Goal: Task Accomplishment & Management: Manage account settings

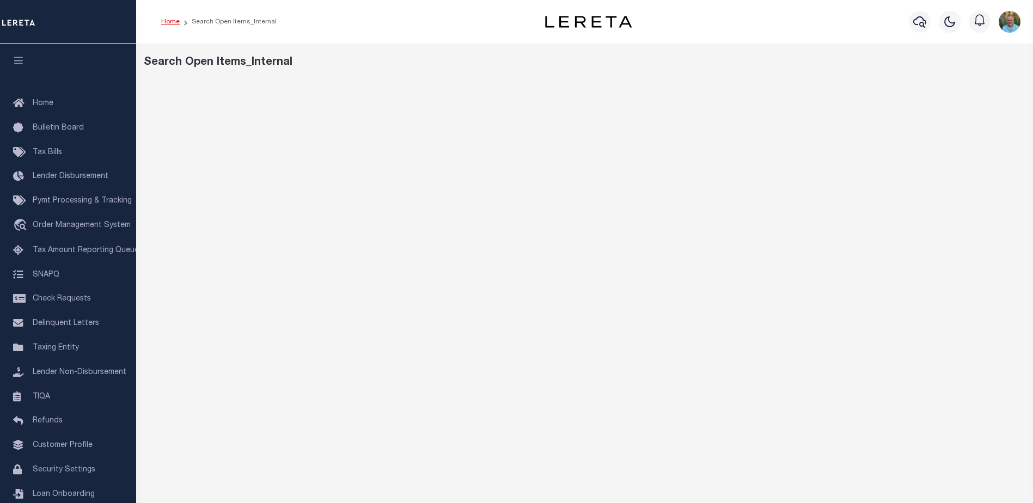
click at [168, 19] on link "Home" at bounding box center [170, 22] width 19 height 7
click at [170, 21] on link "Home" at bounding box center [170, 22] width 19 height 7
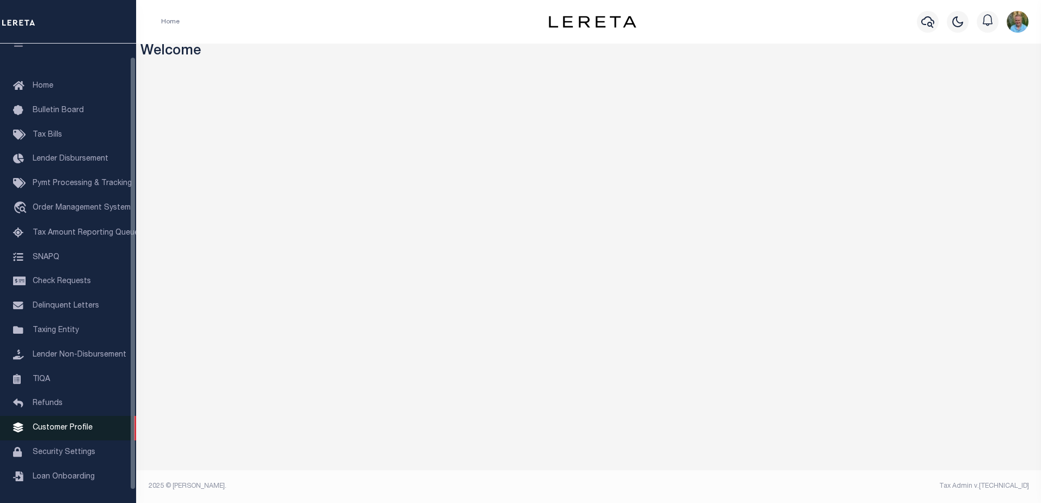
scroll to position [27, 0]
click at [58, 446] on span "Security Settings" at bounding box center [64, 450] width 63 height 8
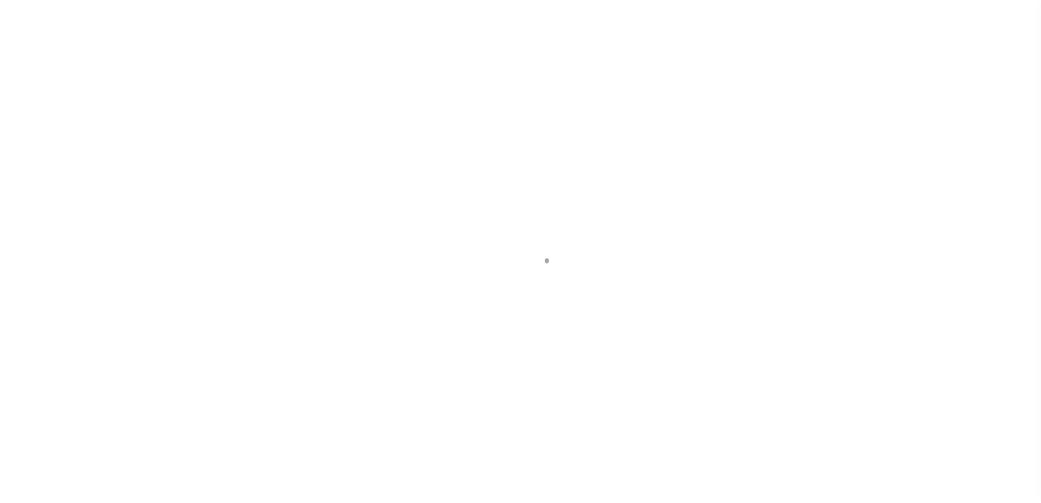
select select "100"
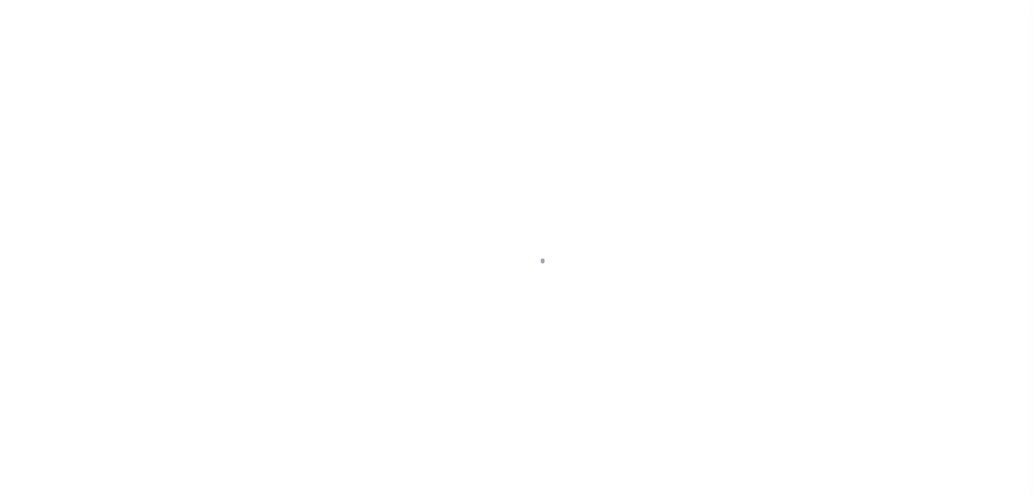
scroll to position [27, 0]
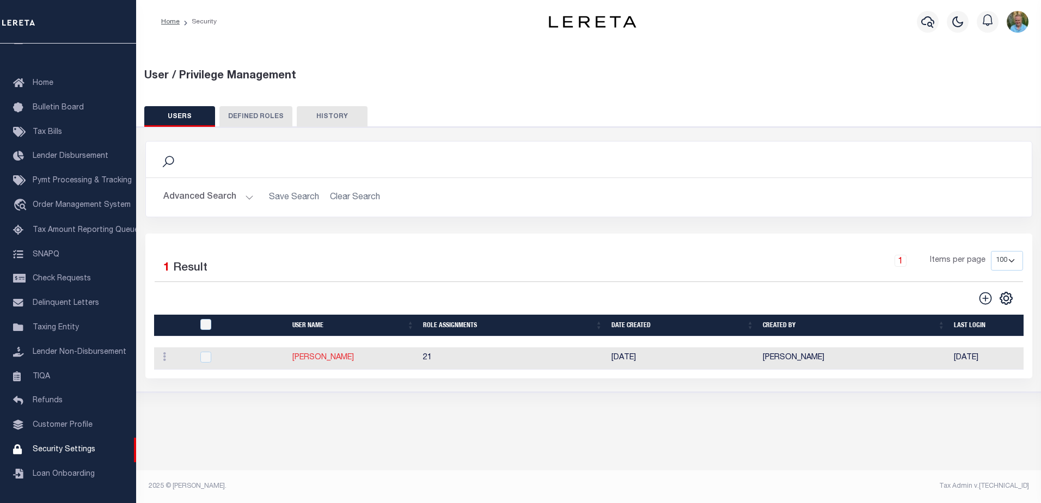
click at [299, 357] on link "Allen, Mark" at bounding box center [323, 358] width 62 height 8
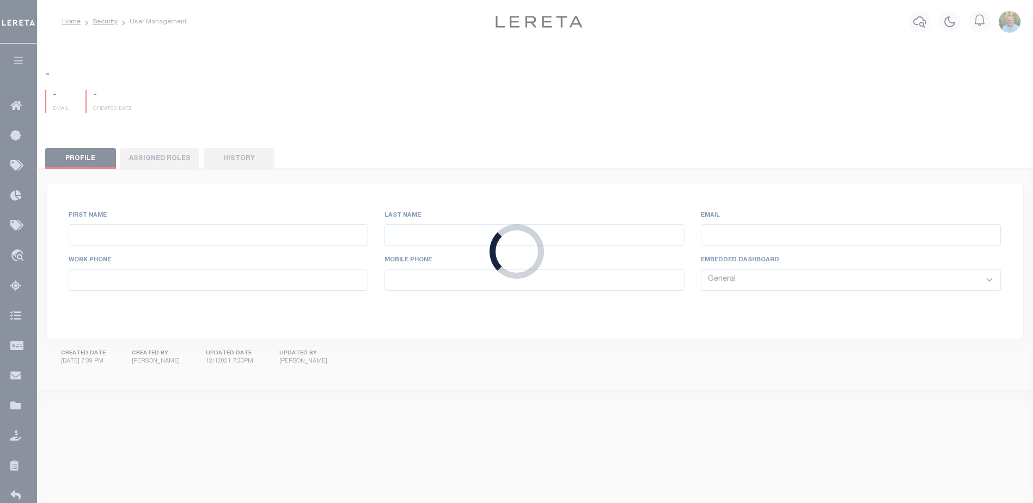
type input "Allen,"
type input "Mark"
type input "MAllen@lereta.net"
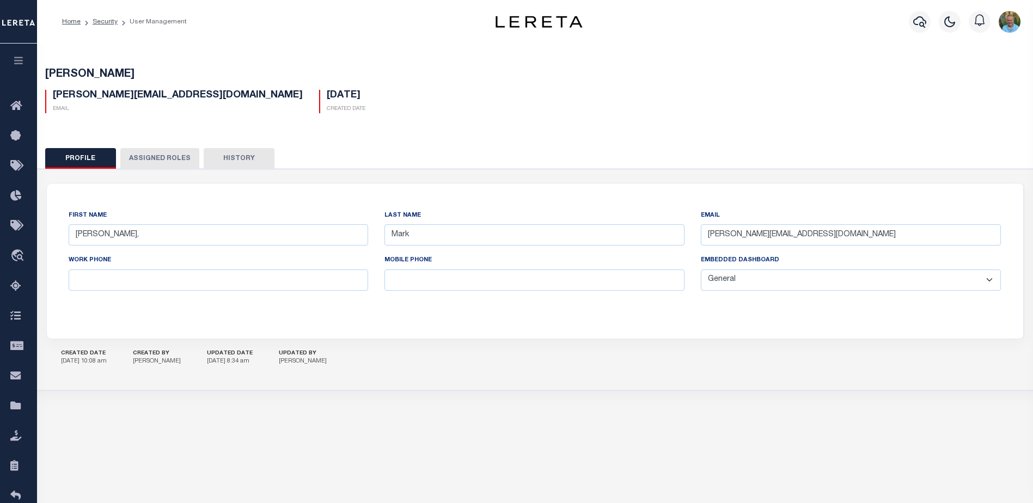
click at [739, 277] on select "General Locate Escrow Services AI Payment Verification Customer Service" at bounding box center [851, 279] width 300 height 21
select select "PVQ"
click at [701, 270] on select "General Locate Escrow Services AI Payment Verification Customer Service" at bounding box center [851, 279] width 300 height 21
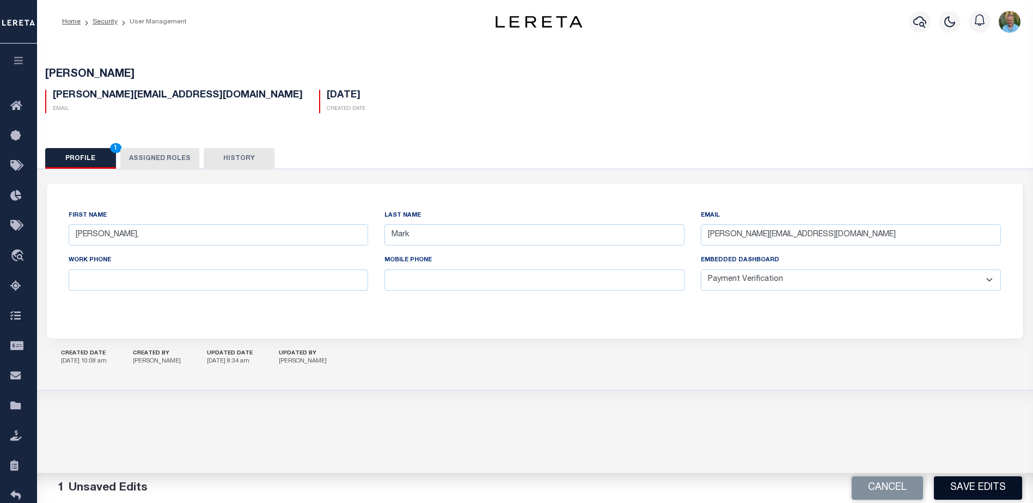
click at [978, 484] on button "Save Edits" at bounding box center [978, 487] width 88 height 23
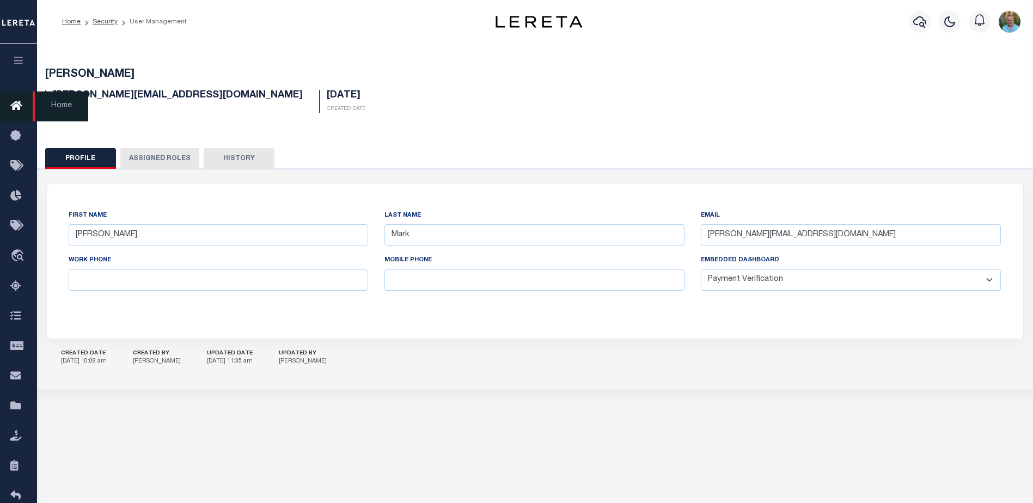
click at [64, 107] on span "Home" at bounding box center [61, 106] width 56 height 30
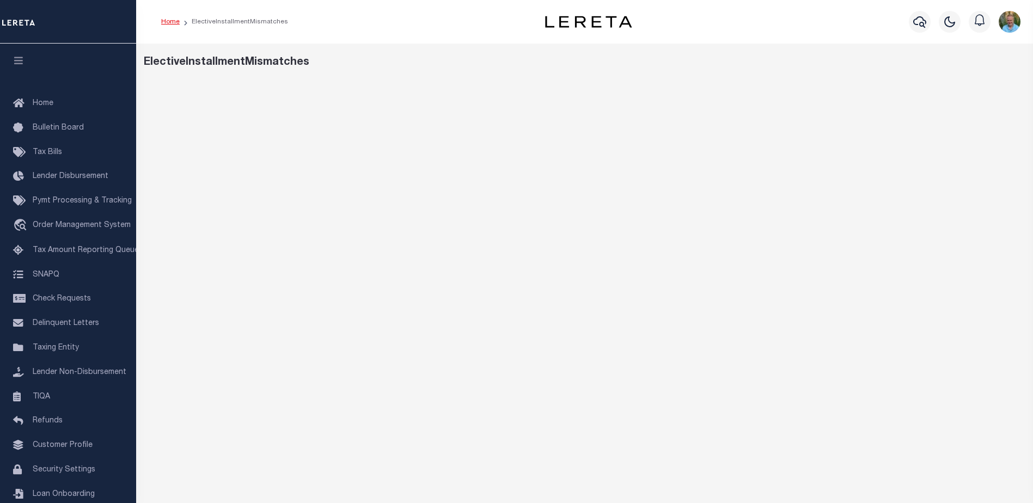
click at [162, 20] on link "Home" at bounding box center [170, 22] width 19 height 7
click at [166, 21] on link "Home" at bounding box center [170, 22] width 19 height 7
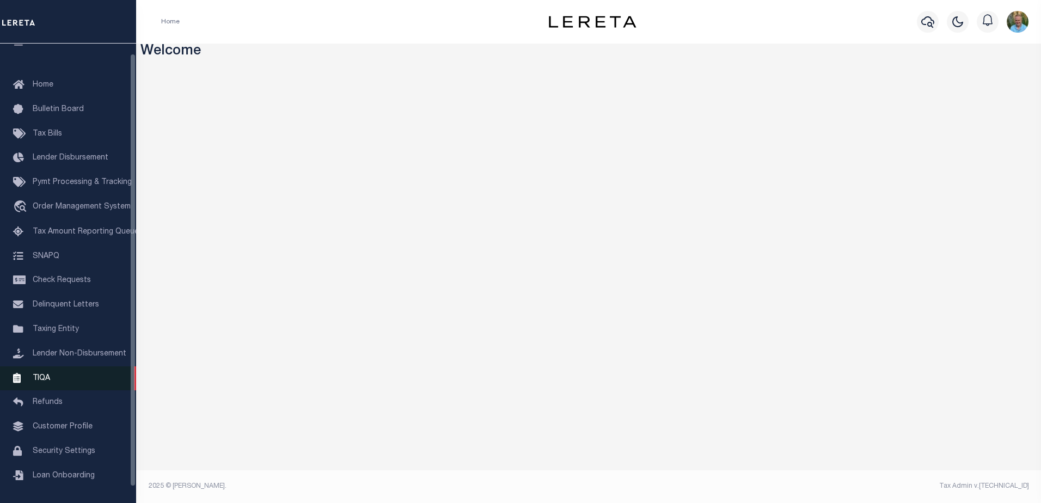
scroll to position [27, 0]
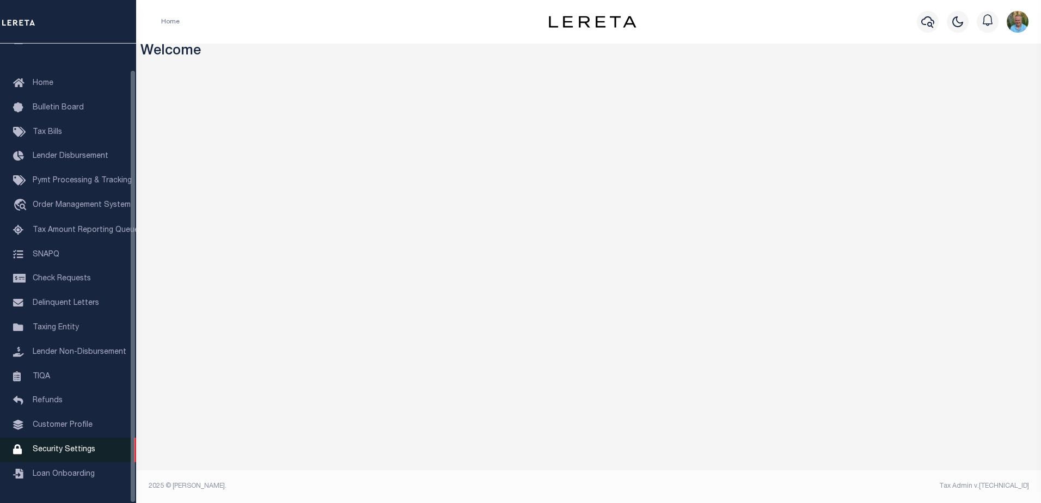
click at [54, 448] on span "Security Settings" at bounding box center [64, 450] width 63 height 8
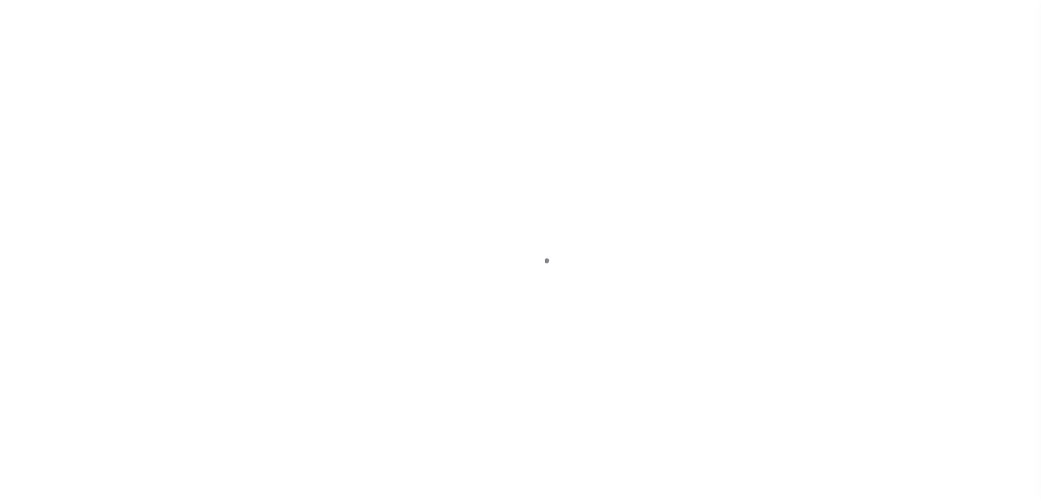
select select "100"
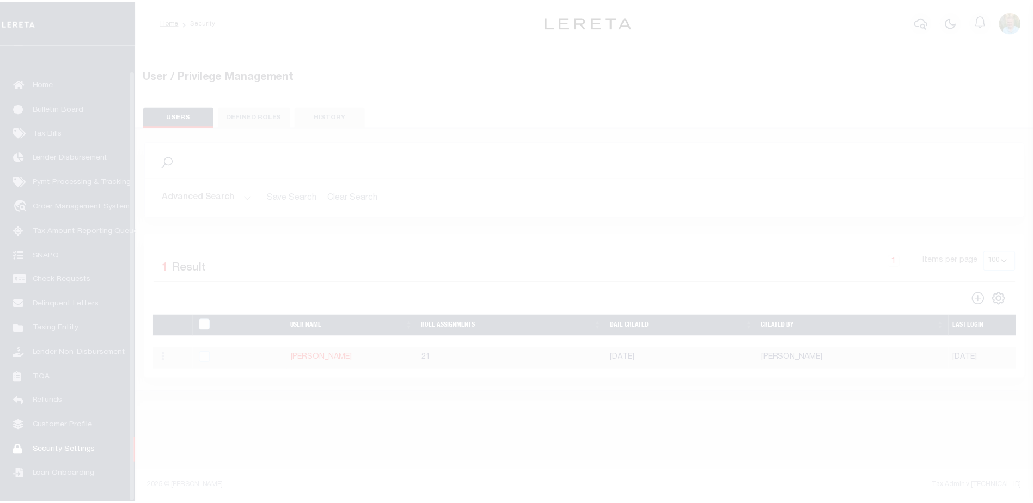
scroll to position [27, 0]
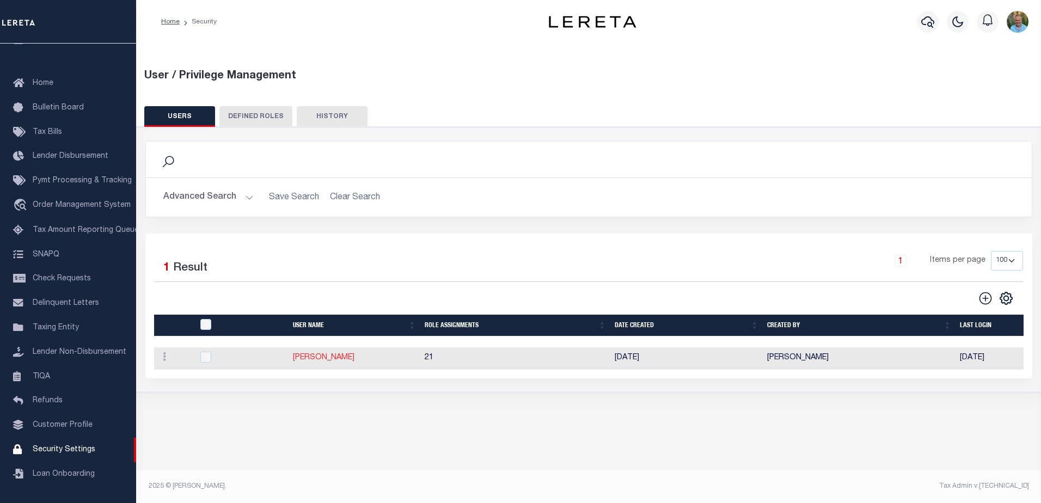
click at [320, 361] on link "Allen, Mark" at bounding box center [324, 358] width 62 height 8
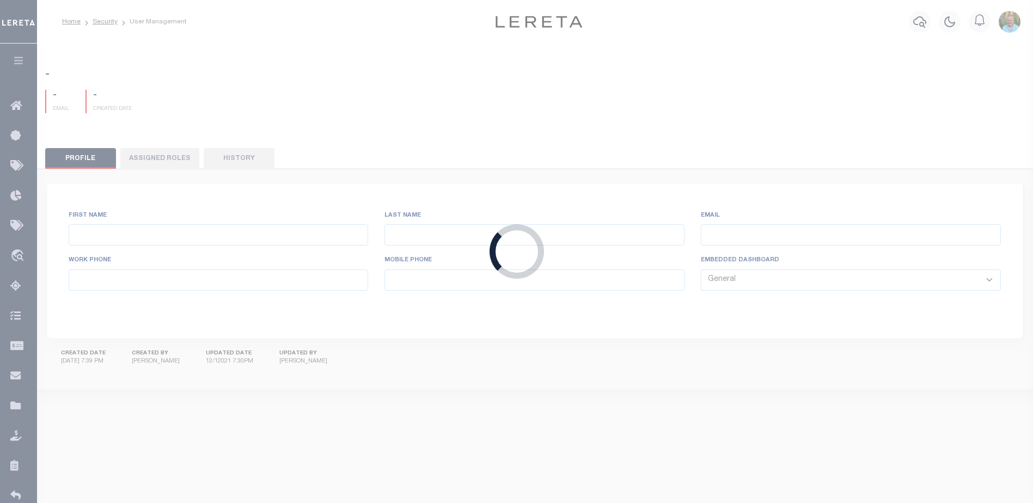
type input "Allen,"
type input "Mark"
type input "MAllen@lereta.net"
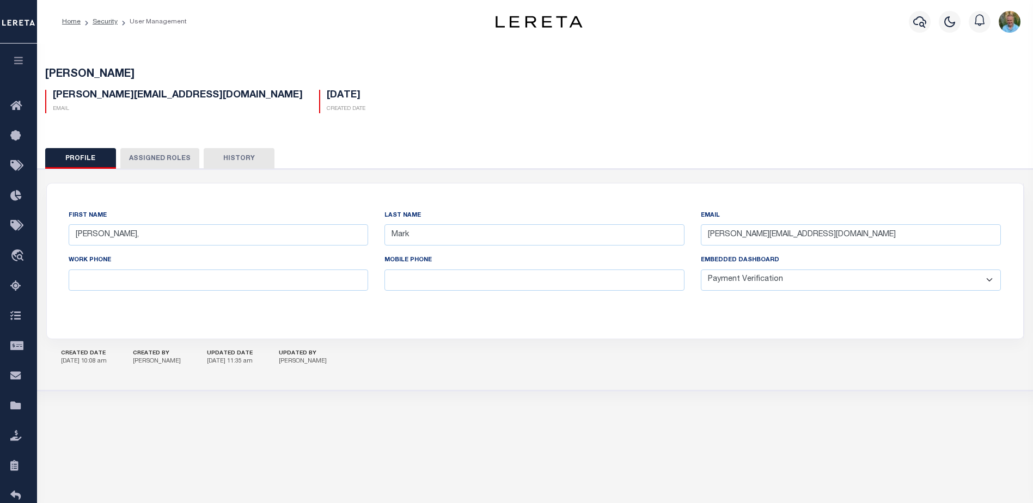
click at [756, 288] on select "General Locate Escrow Services AI Payment Verification Customer Service" at bounding box center [851, 279] width 300 height 21
select select "LOC"
click at [701, 270] on select "General Locate Escrow Services AI Payment Verification Customer Service" at bounding box center [851, 279] width 300 height 21
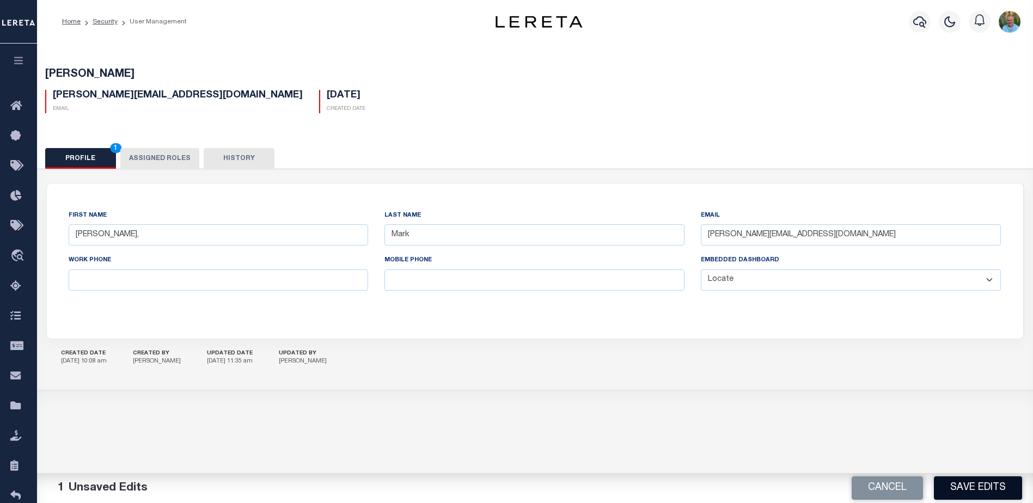
click at [973, 487] on button "Save Edits" at bounding box center [978, 487] width 88 height 23
click at [95, 22] on link "Security" at bounding box center [105, 22] width 25 height 7
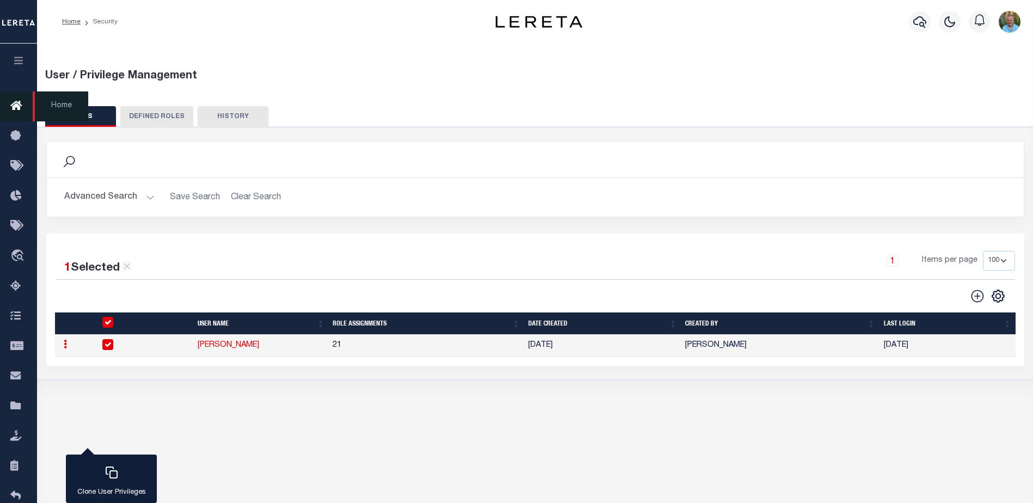
click at [16, 107] on icon at bounding box center [18, 107] width 17 height 14
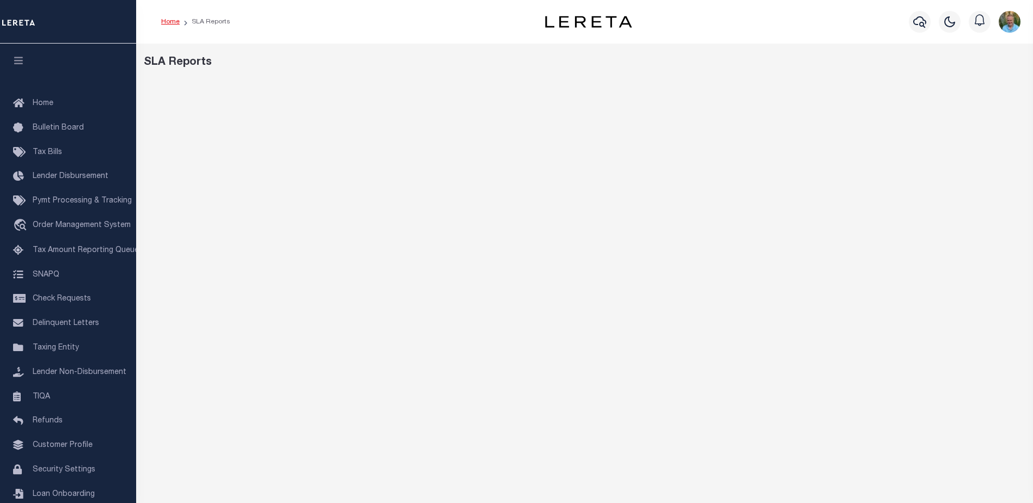
click at [164, 19] on link "Home" at bounding box center [170, 22] width 19 height 7
click at [164, 23] on link "Home" at bounding box center [170, 22] width 19 height 7
click at [406, 30] on div "Home Work Queues_Internal" at bounding box center [334, 21] width 364 height 23
